Goal: Check status: Check status

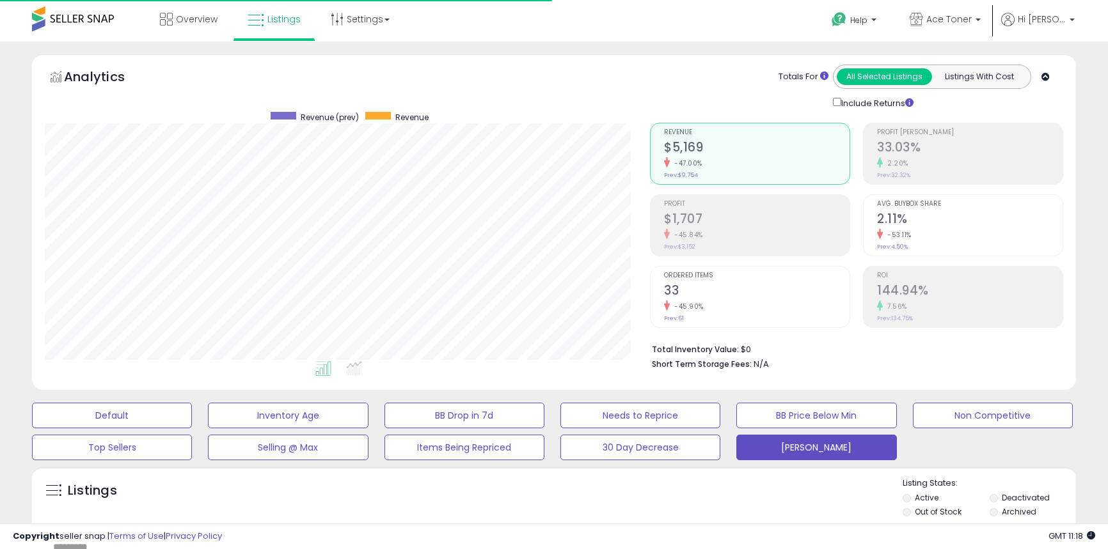
select select "**"
click at [807, 450] on button "[PERSON_NAME]" at bounding box center [816, 448] width 160 height 26
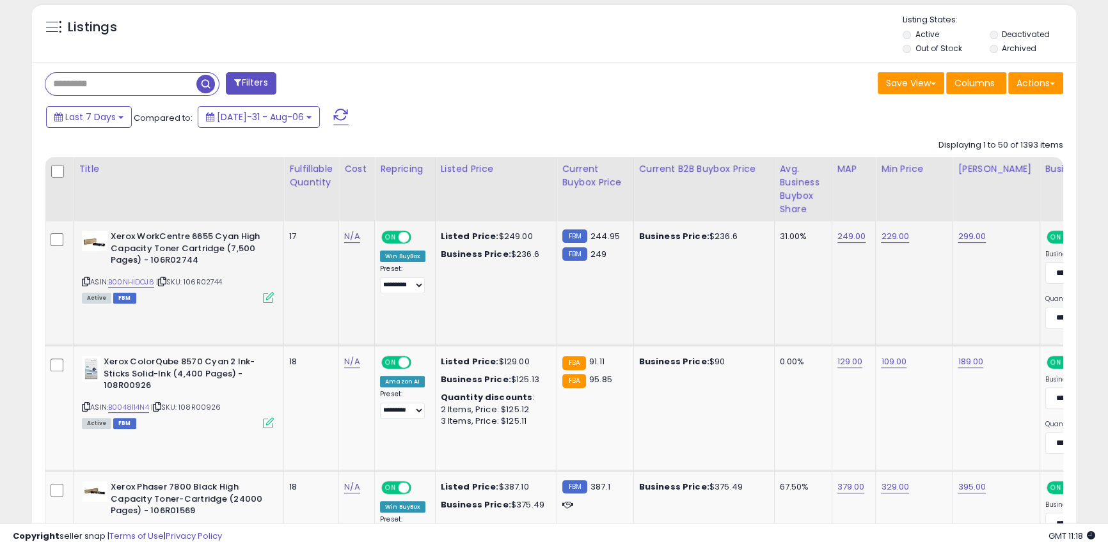
scroll to position [464, 0]
click at [138, 282] on link "B00NHIDOJ6" at bounding box center [131, 281] width 46 height 11
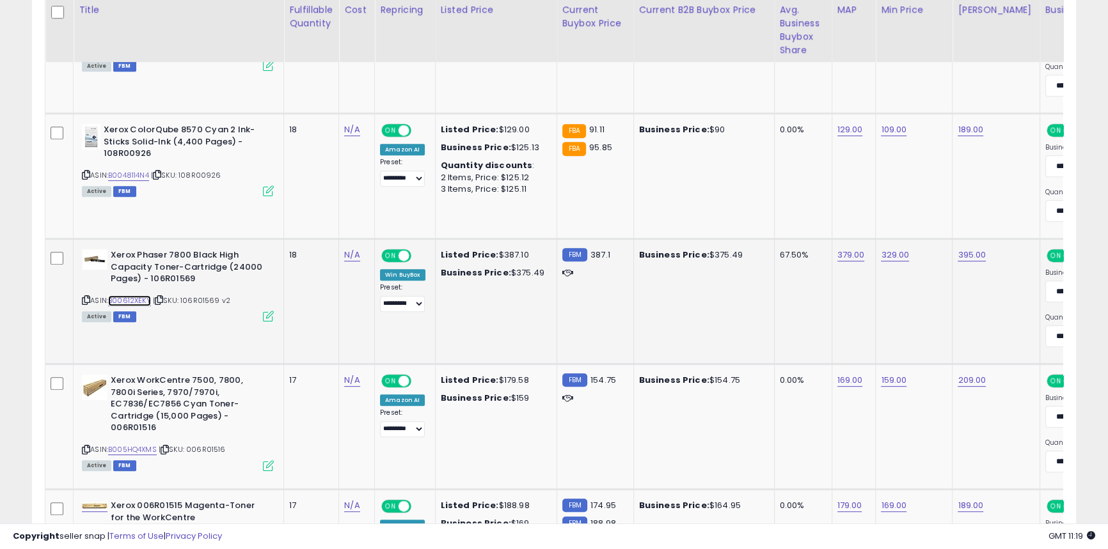
scroll to position [697, 0]
click at [140, 305] on link "B00612XEKY" at bounding box center [129, 300] width 43 height 11
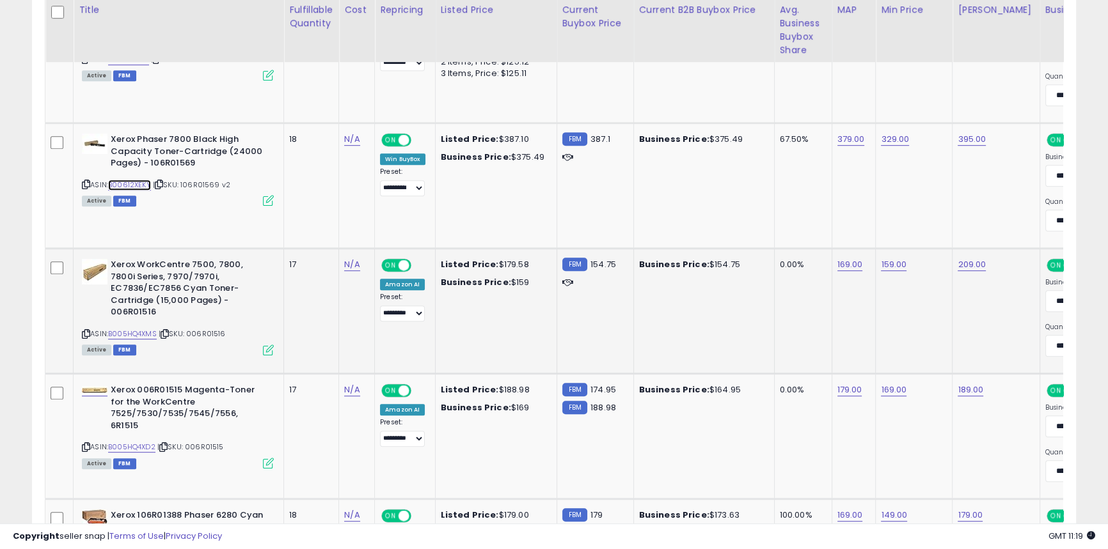
scroll to position [812, 0]
click at [152, 328] on link "B005HQ4XMS" at bounding box center [132, 333] width 49 height 11
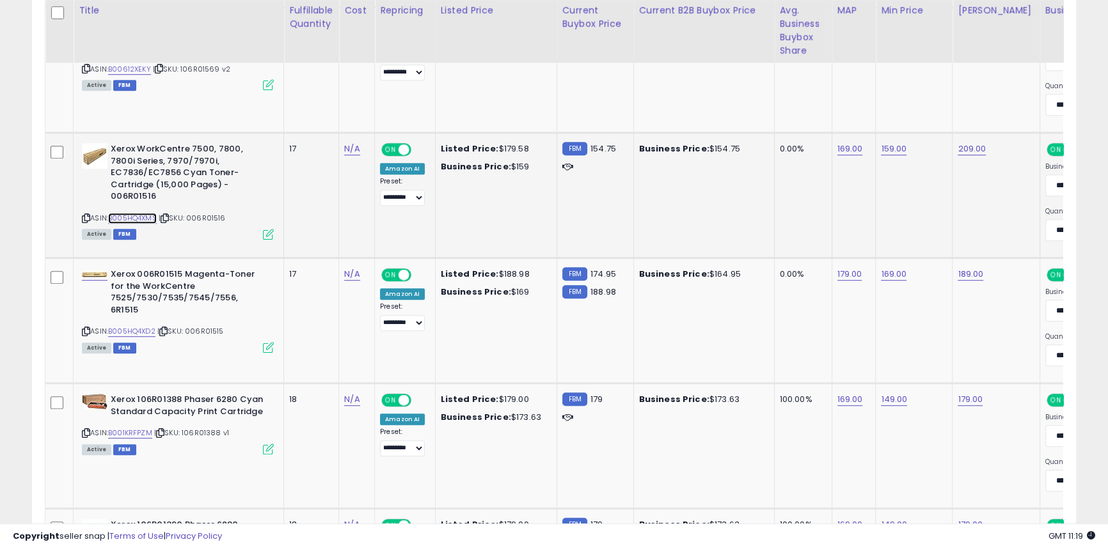
scroll to position [928, 0]
click at [149, 326] on link "B005HQ4XD2" at bounding box center [131, 331] width 47 height 11
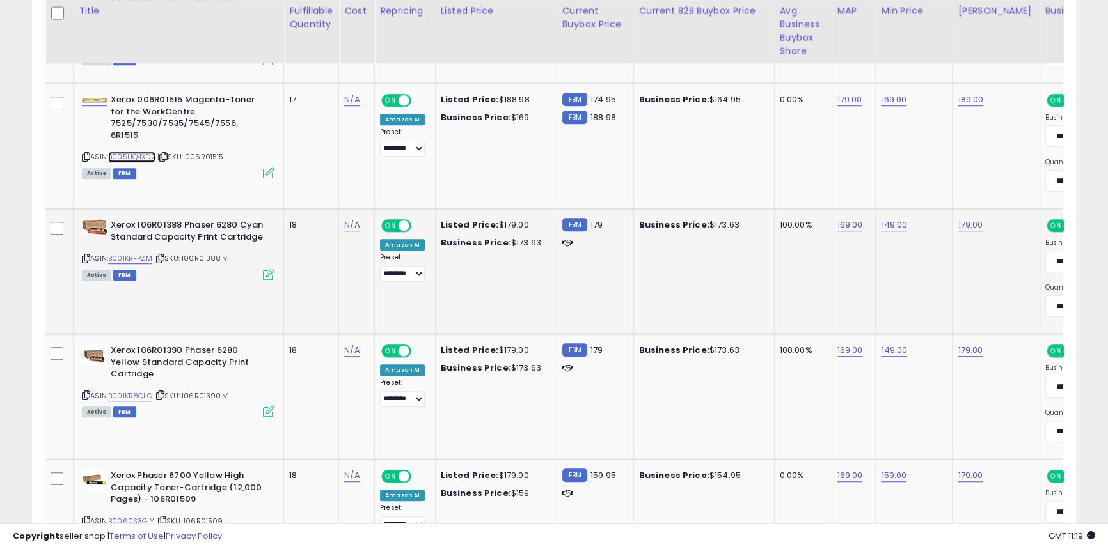
scroll to position [1103, 0]
click at [139, 254] on link "B001KRFPZM" at bounding box center [130, 258] width 44 height 11
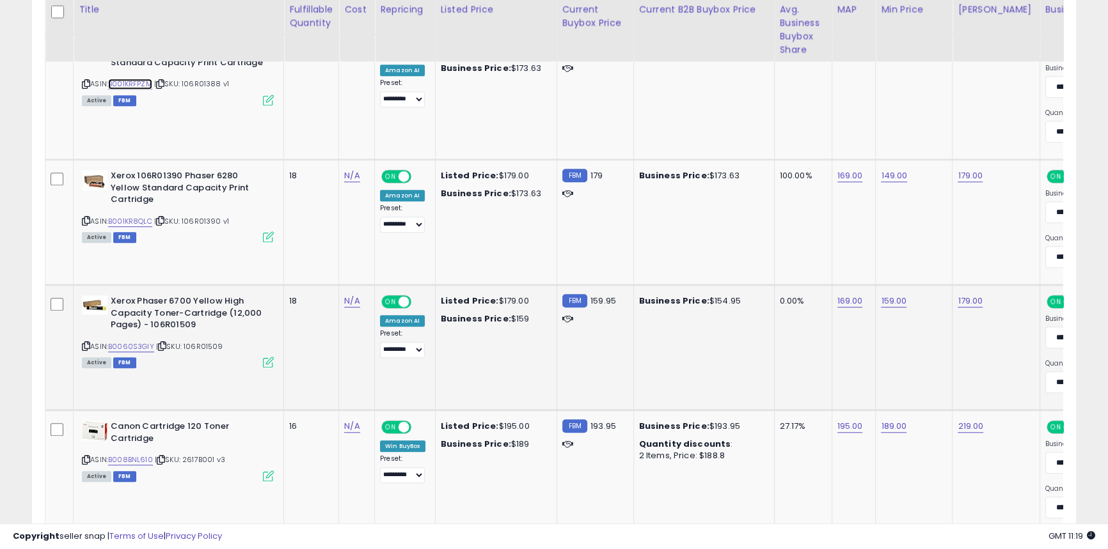
scroll to position [1277, 0]
click at [140, 351] on link "B0060S3GIY" at bounding box center [131, 346] width 46 height 11
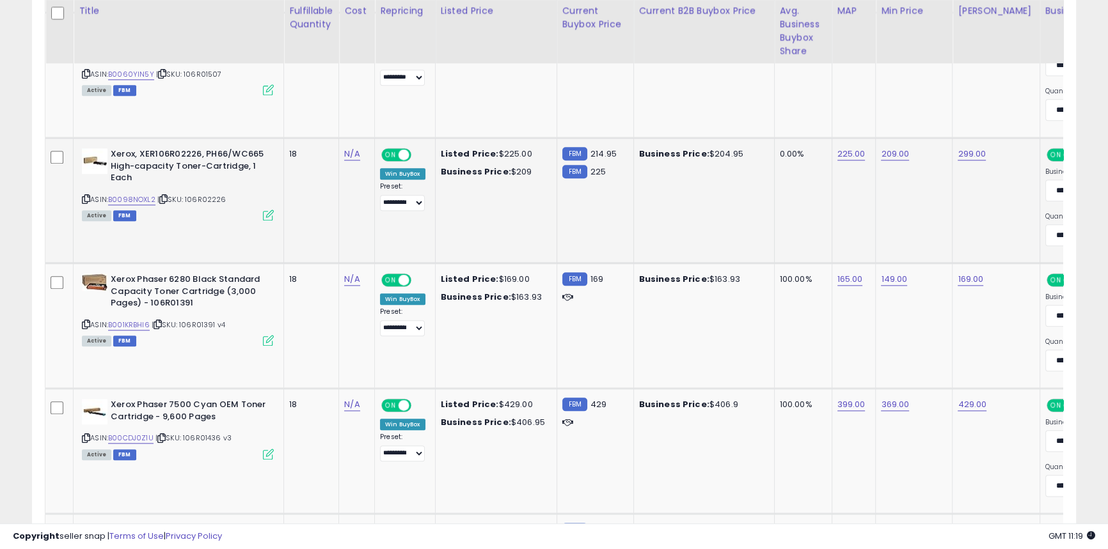
scroll to position [1801, 0]
click at [134, 198] on link "B0098NOXL2" at bounding box center [131, 199] width 47 height 11
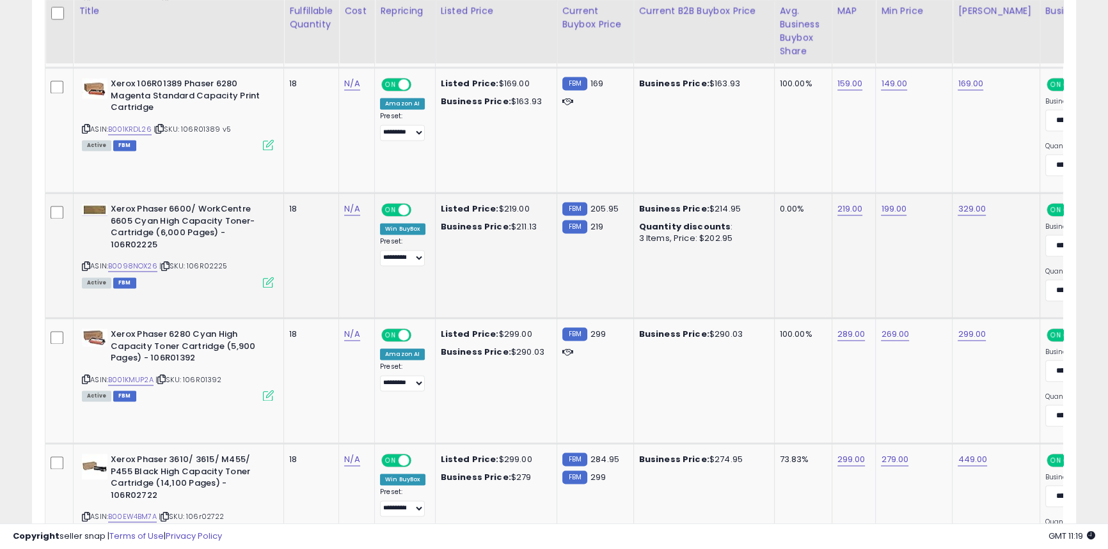
scroll to position [2498, 0]
click at [142, 263] on link "B0098NOX26" at bounding box center [132, 265] width 49 height 11
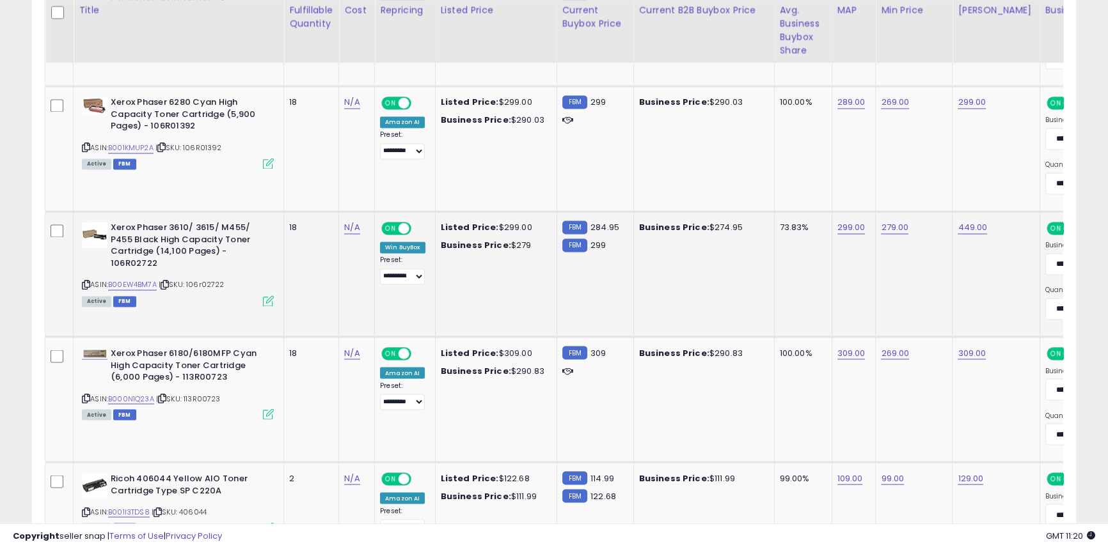
scroll to position [2730, 0]
click at [138, 284] on link "B00EW4BM7A" at bounding box center [132, 284] width 49 height 11
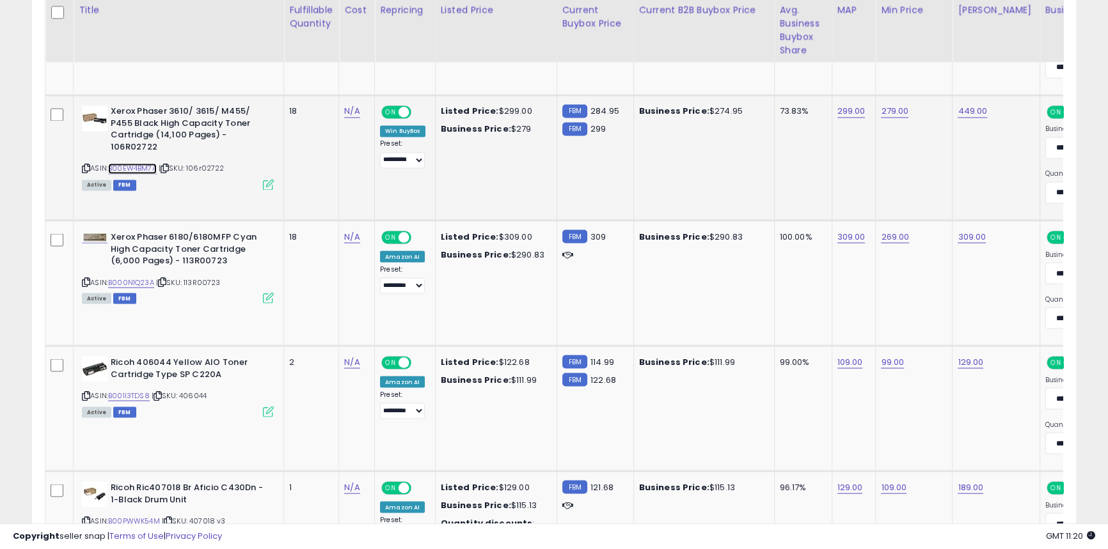
scroll to position [2846, 0]
